Goal: Transaction & Acquisition: Purchase product/service

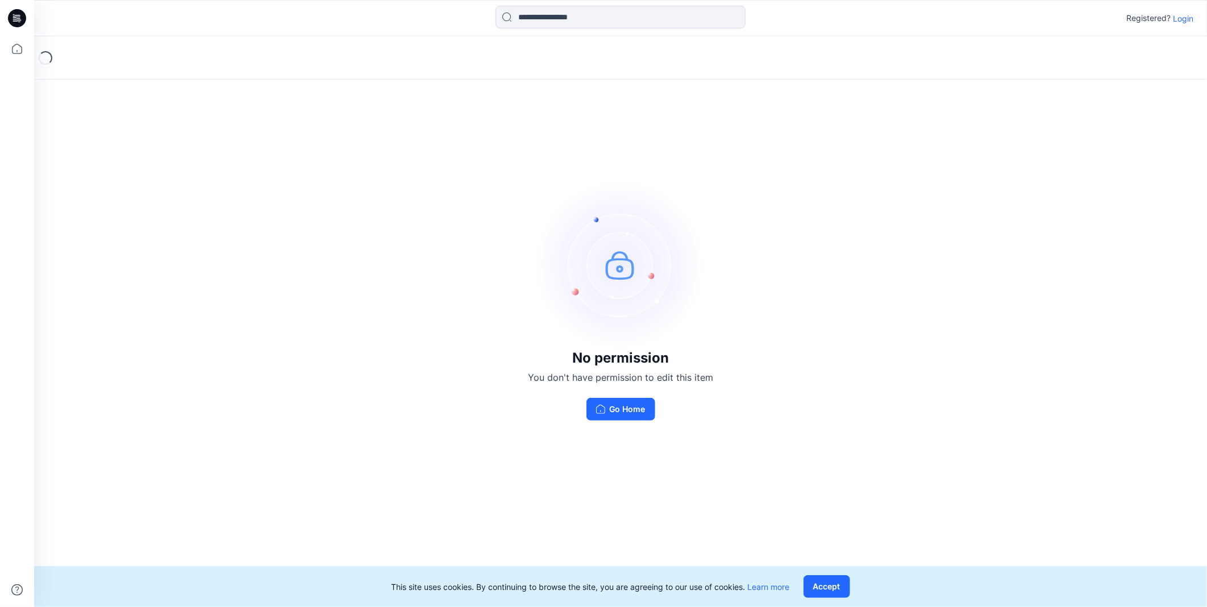
click at [1191, 19] on p "Login" at bounding box center [1183, 19] width 20 height 12
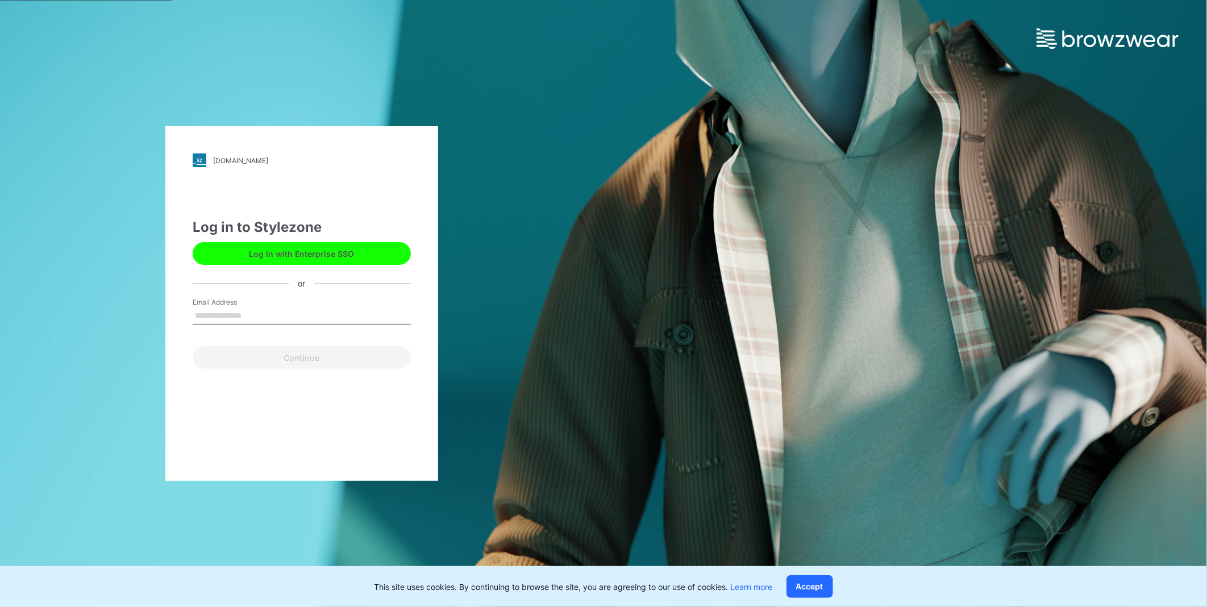
click at [286, 316] on input "Email Address" at bounding box center [302, 315] width 218 height 17
type input "**********"
click at [317, 360] on button "Continue" at bounding box center [302, 357] width 218 height 23
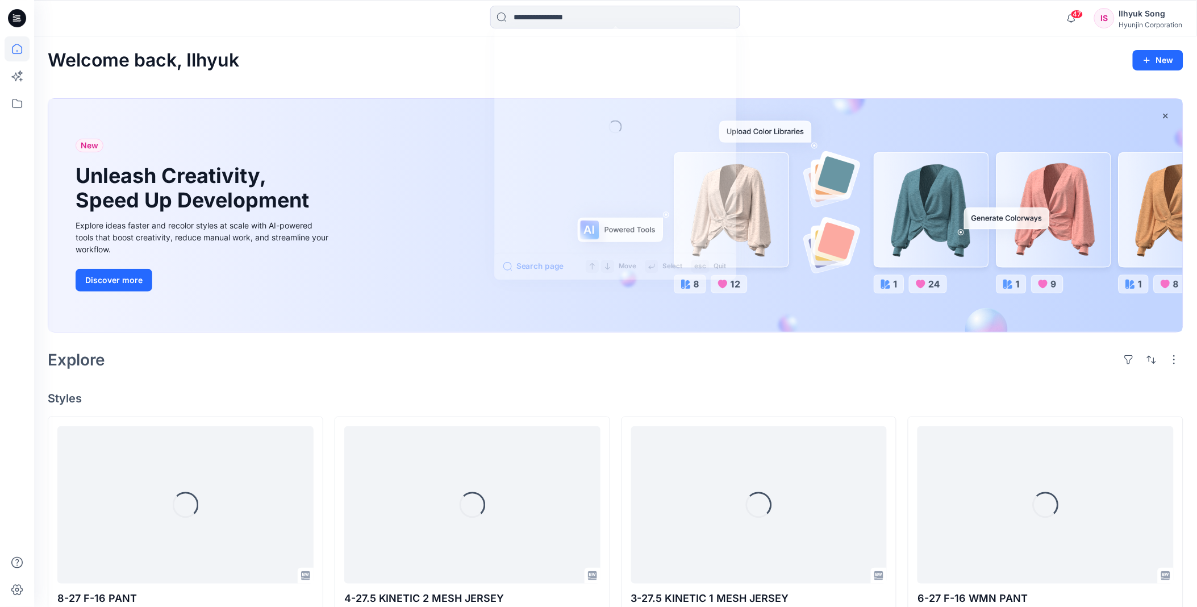
drag, startPoint x: 521, startPoint y: 16, endPoint x: 532, endPoint y: 33, distance: 20.5
click at [522, 16] on input at bounding box center [615, 17] width 250 height 23
type input "*"
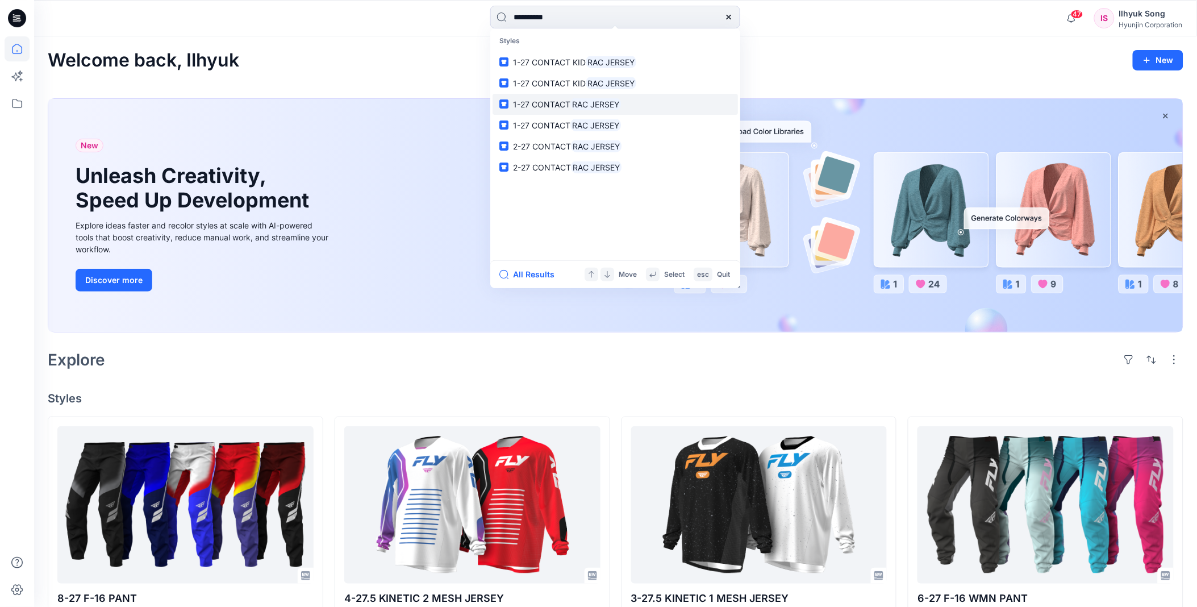
type input "**********"
click at [619, 100] on mark "RAC JERSEY" at bounding box center [596, 104] width 51 height 13
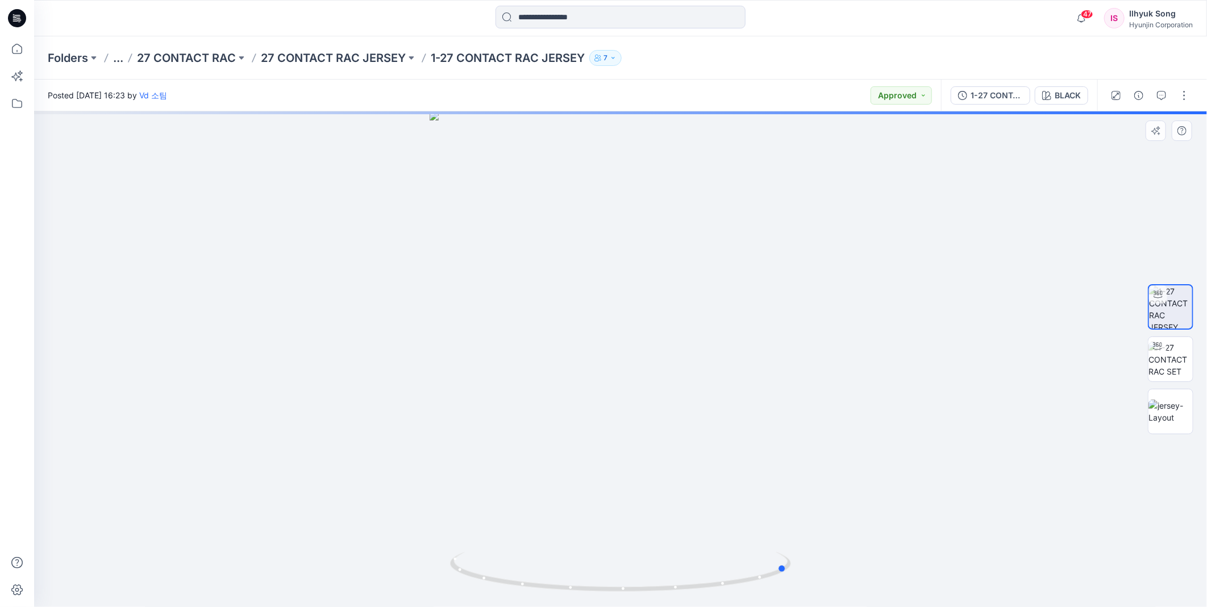
drag, startPoint x: 740, startPoint y: 309, endPoint x: 863, endPoint y: 288, distance: 124.4
click at [863, 288] on div at bounding box center [620, 358] width 1173 height 495
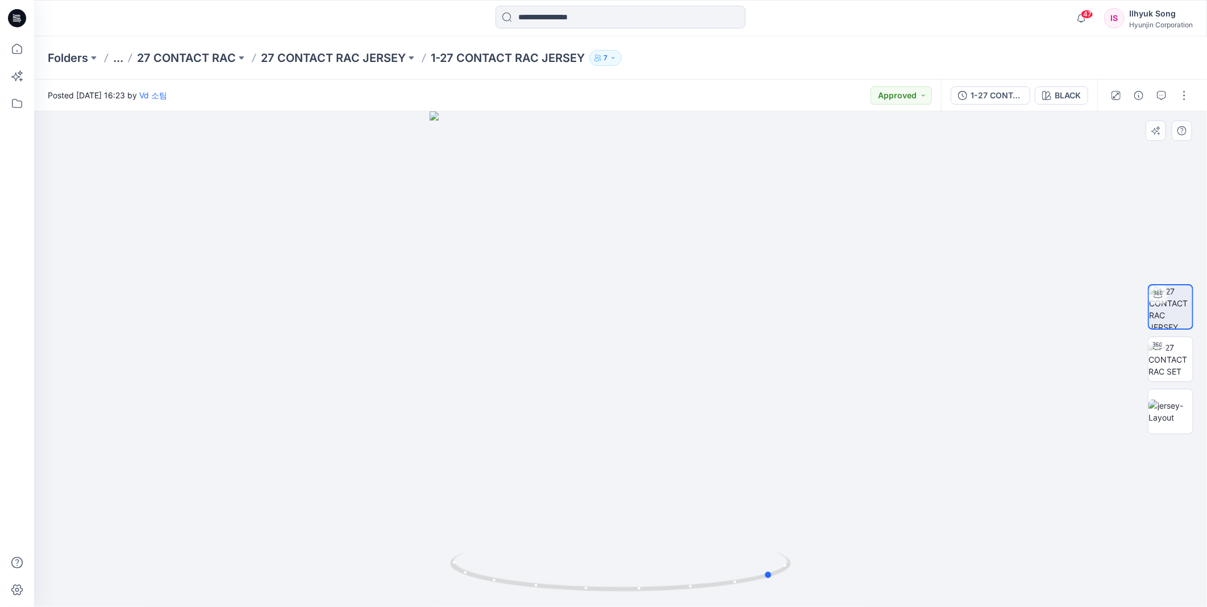
drag, startPoint x: 707, startPoint y: 336, endPoint x: 693, endPoint y: 344, distance: 16.6
click at [693, 344] on div at bounding box center [620, 358] width 1173 height 495
click at [1061, 95] on div "BLACK" at bounding box center [1068, 95] width 26 height 13
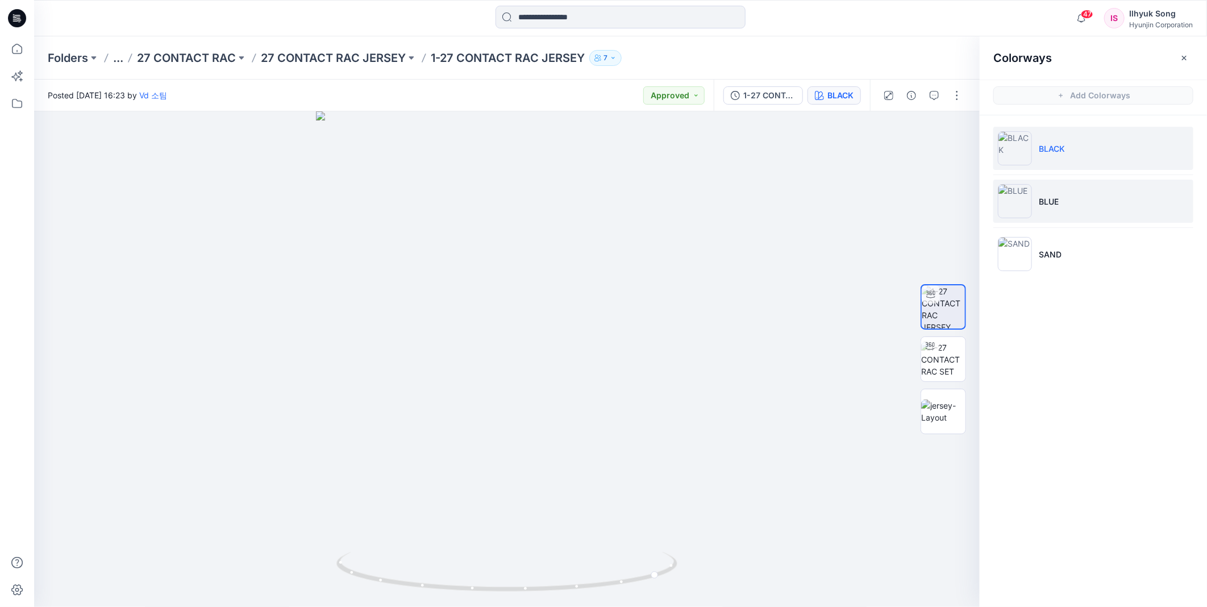
click at [1031, 200] on img at bounding box center [1015, 201] width 34 height 34
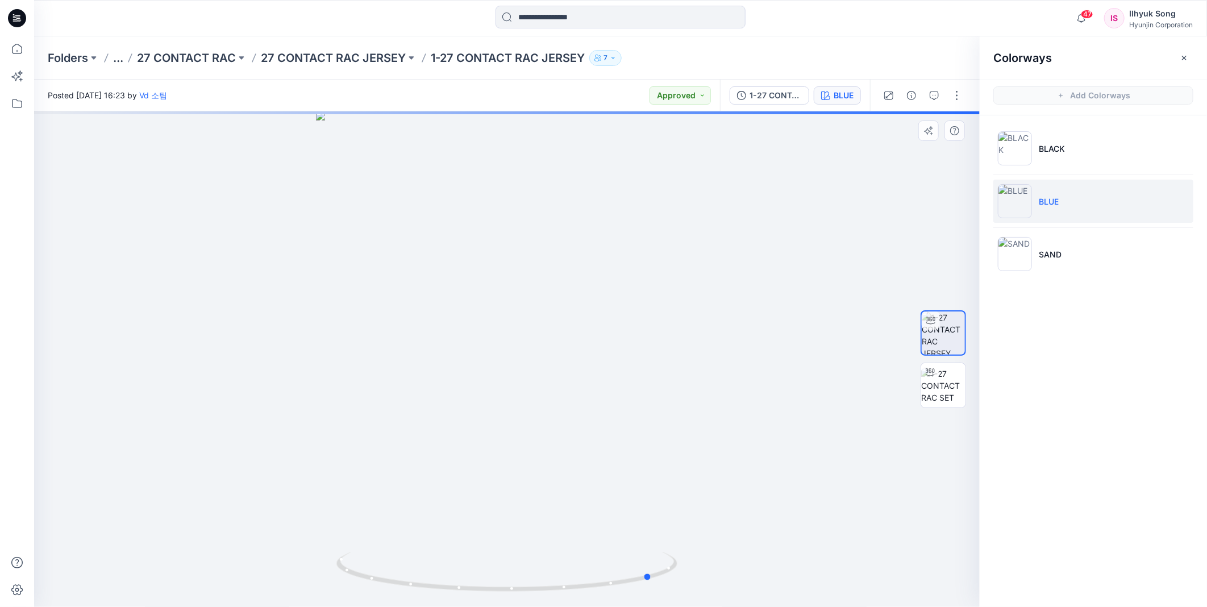
drag, startPoint x: 580, startPoint y: 358, endPoint x: 726, endPoint y: 324, distance: 150.0
click at [726, 324] on div at bounding box center [507, 358] width 946 height 495
drag, startPoint x: 616, startPoint y: 359, endPoint x: 683, endPoint y: 351, distance: 67.5
click at [683, 351] on div at bounding box center [507, 358] width 946 height 495
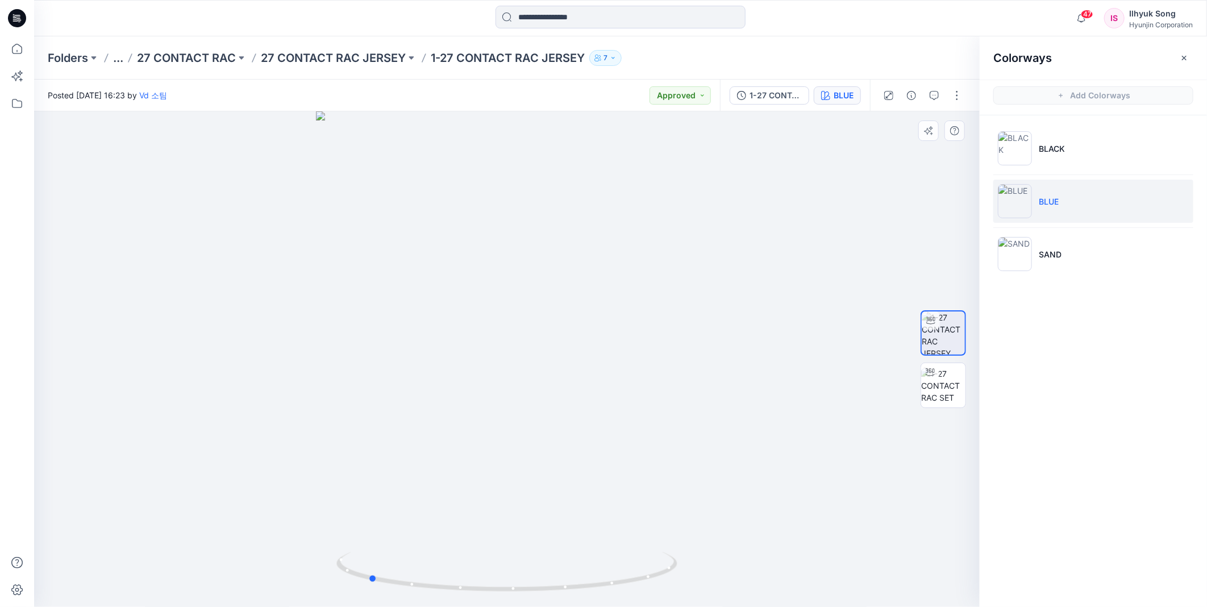
drag, startPoint x: 589, startPoint y: 365, endPoint x: 231, endPoint y: 351, distance: 358.3
click at [231, 351] on div at bounding box center [507, 358] width 946 height 495
drag, startPoint x: 415, startPoint y: 357, endPoint x: 676, endPoint y: 320, distance: 264.0
click at [676, 320] on div at bounding box center [507, 358] width 946 height 495
drag, startPoint x: 497, startPoint y: 308, endPoint x: 668, endPoint y: 292, distance: 171.8
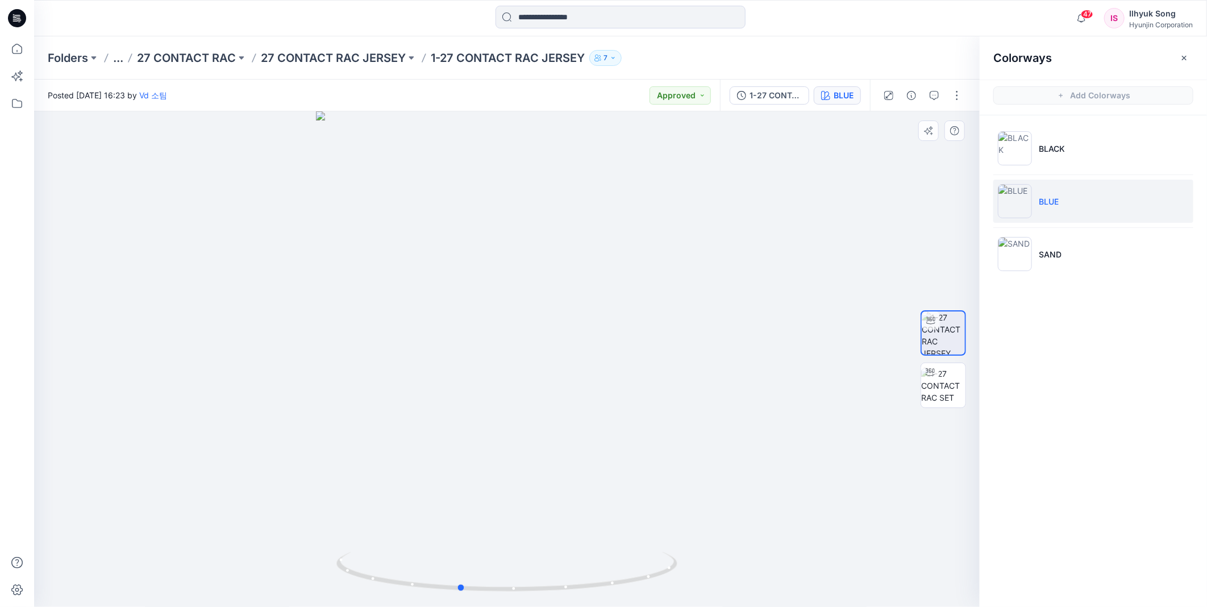
click at [668, 292] on div at bounding box center [507, 358] width 946 height 495
drag, startPoint x: 443, startPoint y: 252, endPoint x: 328, endPoint y: 44, distance: 238.3
click at [549, 197] on div at bounding box center [507, 358] width 946 height 495
